Goal: Obtain resource: Download file/media

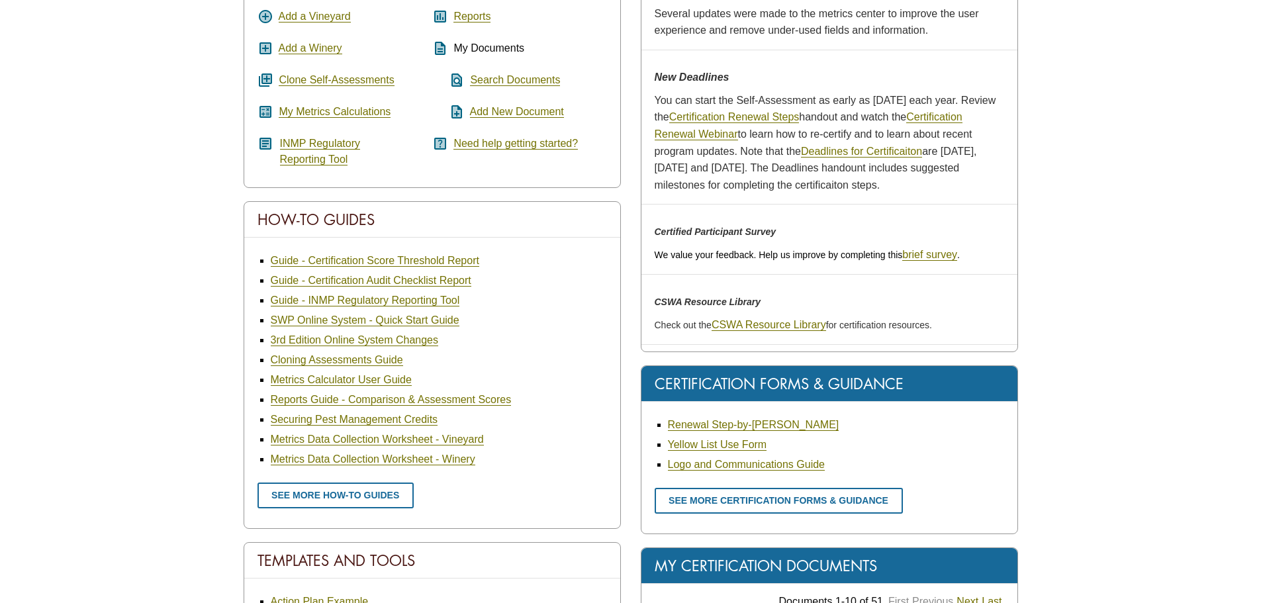
scroll to position [329, 0]
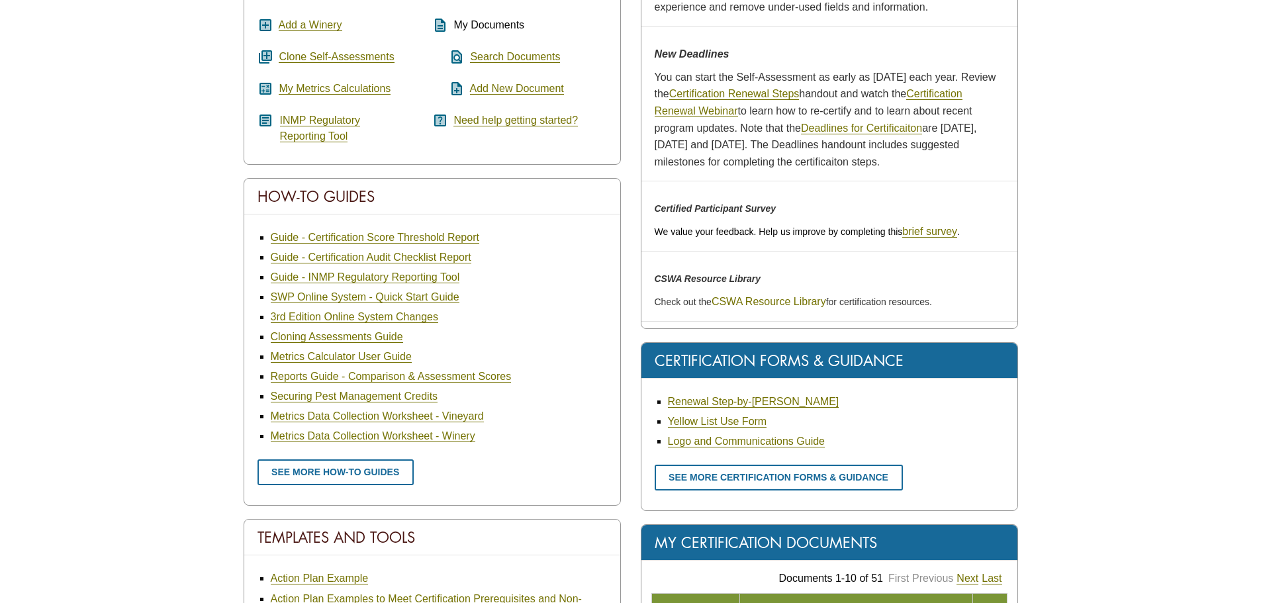
click at [791, 296] on link "CSWA Resource Library" at bounding box center [768, 302] width 114 height 12
click at [358, 437] on link "Metrics Data Collection Worksheet - Winery" at bounding box center [373, 436] width 204 height 12
click at [343, 418] on link "Metrics Data Collection Worksheet - Vineyard" at bounding box center [377, 416] width 213 height 12
click at [367, 478] on link "See more how-to guides" at bounding box center [335, 472] width 156 height 26
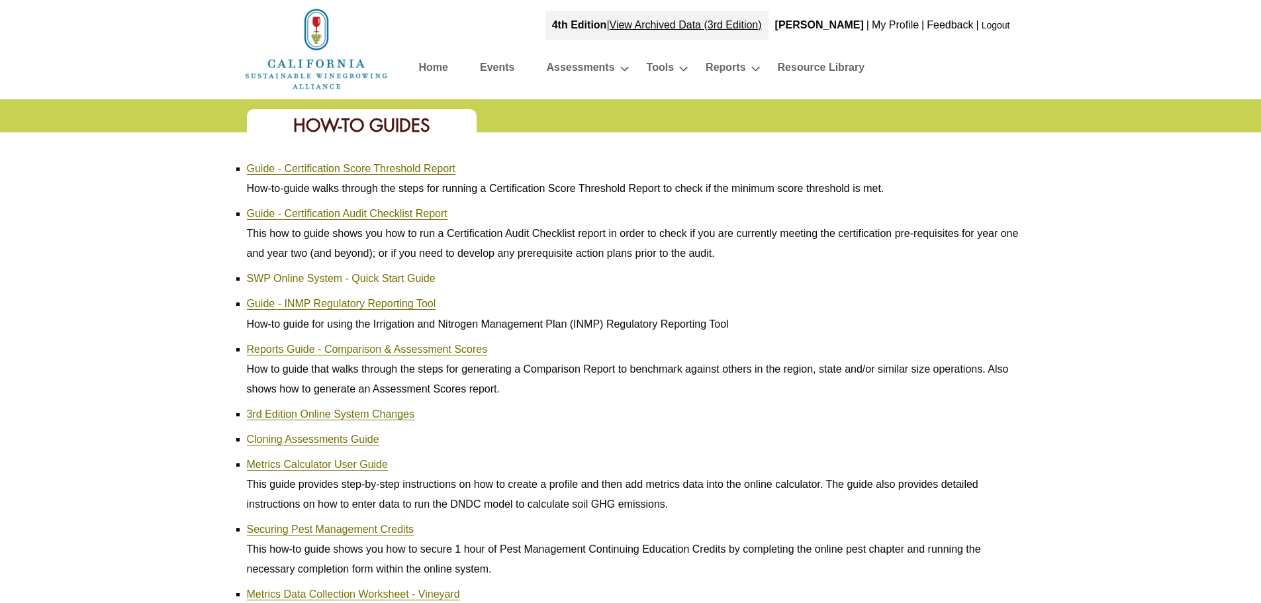
click at [365, 281] on link "SWP Online System - Quick Start Guide" at bounding box center [341, 279] width 189 height 12
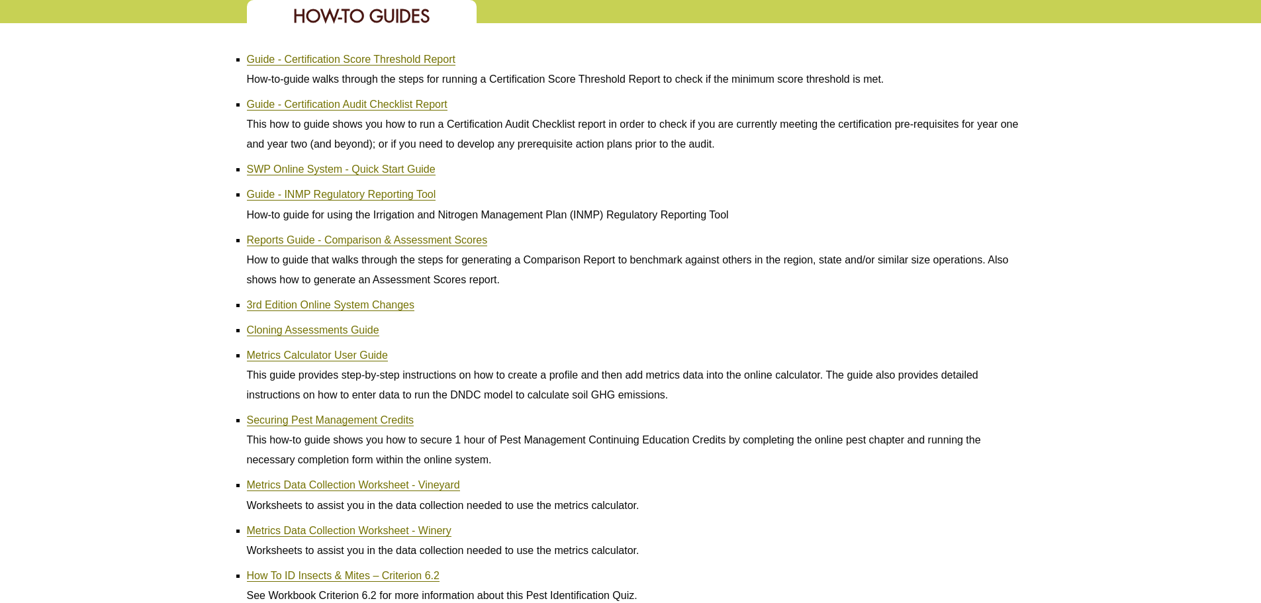
scroll to position [132, 0]
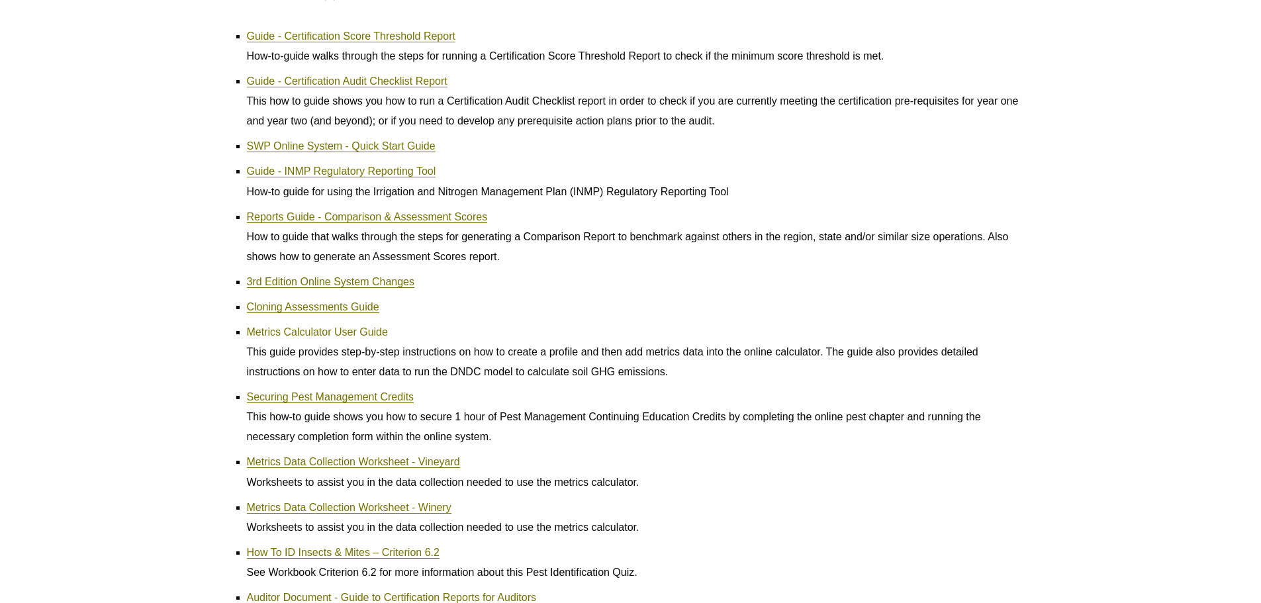
click at [312, 332] on link "Metrics Calculator User Guide" at bounding box center [317, 332] width 141 height 12
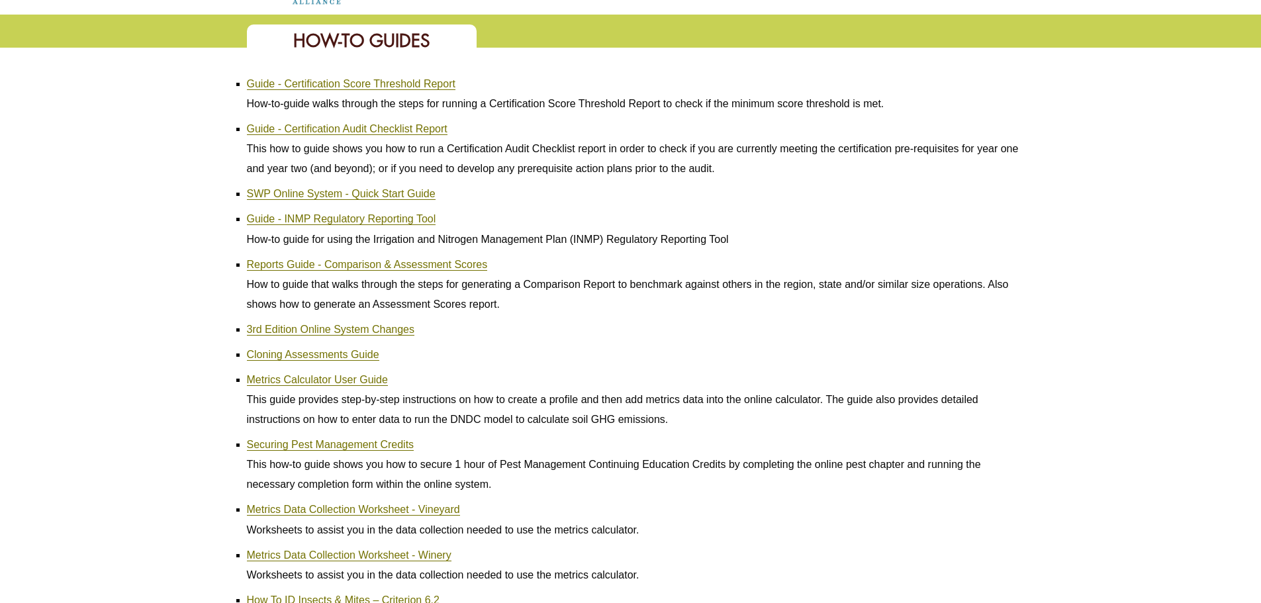
scroll to position [0, 0]
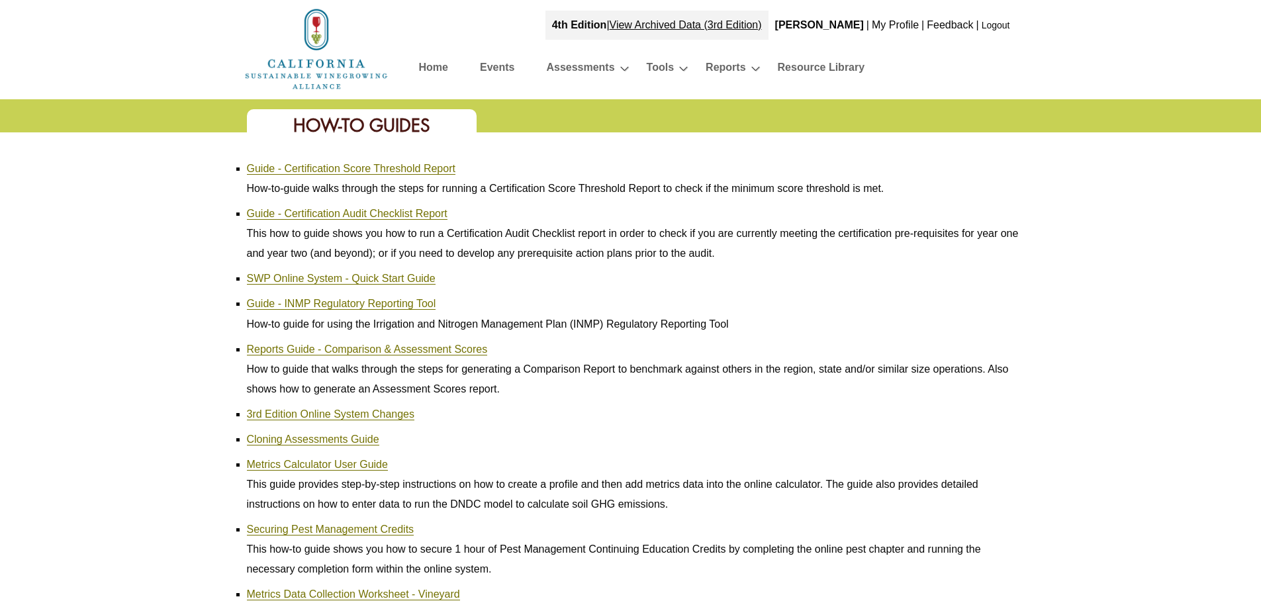
click at [74, 137] on div "Guide - Certification Score Threshold Report How-to-guide walks through the ste…" at bounding box center [630, 467] width 1261 height 670
drag, startPoint x: 998, startPoint y: 28, endPoint x: 1016, endPoint y: 30, distance: 18.6
click at [997, 28] on link "Logout" at bounding box center [995, 25] width 28 height 11
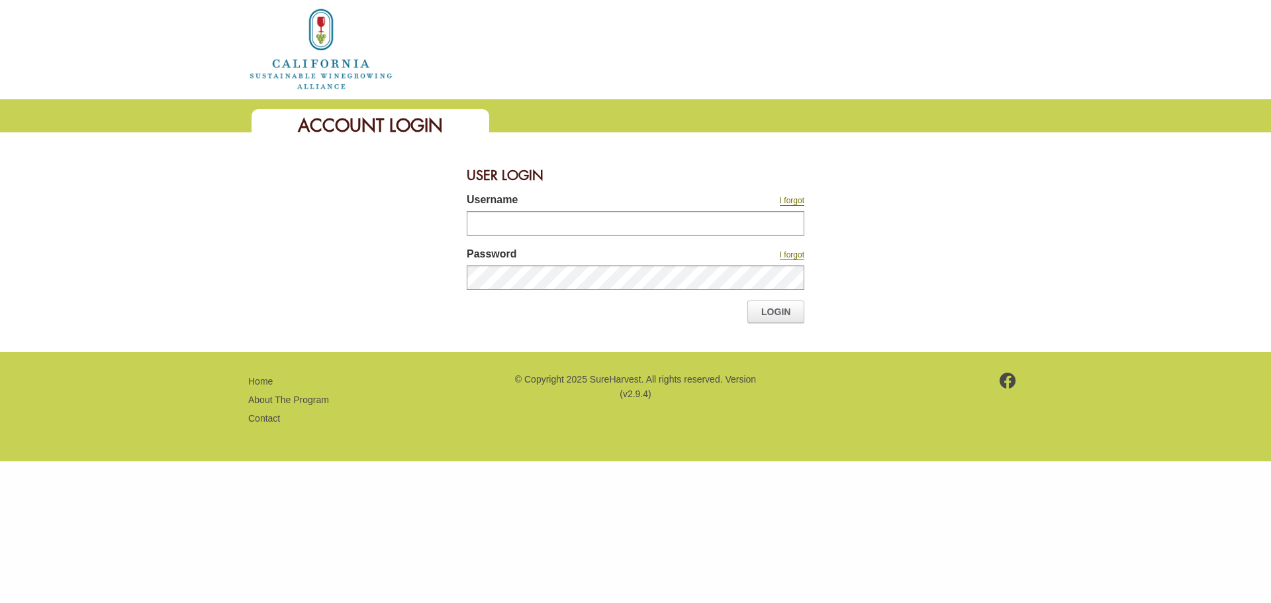
click at [1009, 40] on div at bounding box center [718, 49] width 629 height 18
